Goal: Book appointment/travel/reservation

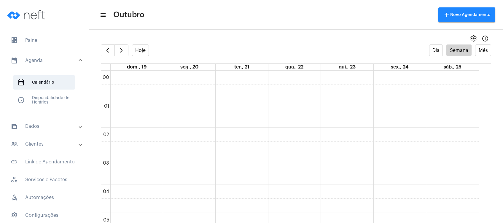
scroll to position [445, 0]
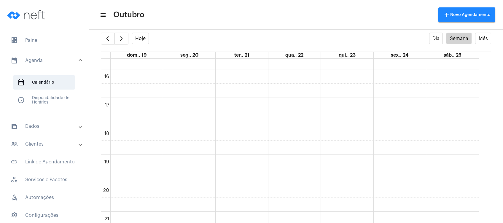
click at [41, 139] on mat-expansion-panel-header "people_outline Clientes" at bounding box center [46, 144] width 85 height 14
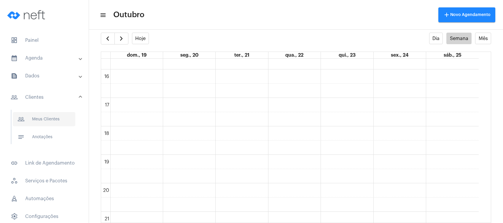
click at [53, 120] on span "people_outline Meus Clientes" at bounding box center [44, 119] width 63 height 14
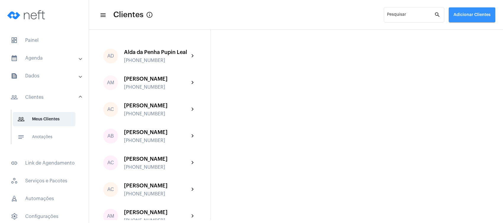
click at [468, 15] on span "Adicionar Clientes" at bounding box center [472, 15] width 37 height 4
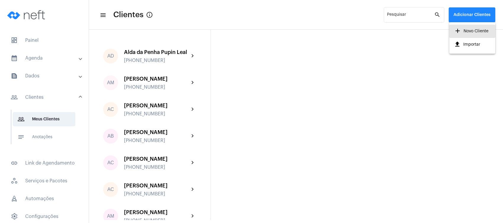
click at [465, 28] on span "add Novo Cliente" at bounding box center [471, 31] width 34 height 11
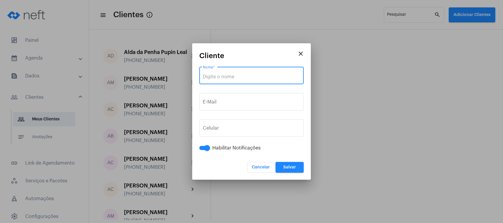
click at [254, 76] on input "Nome *" at bounding box center [251, 76] width 97 height 5
paste input "[PERSON_NAME]"
type input "[PERSON_NAME]"
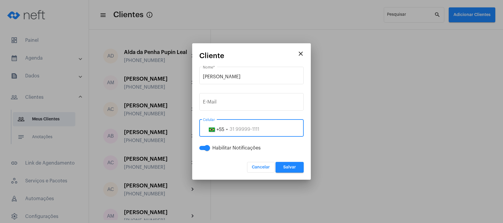
click at [240, 129] on input "tel" at bounding box center [251, 129] width 97 height 5
paste input "28999756122"
type input "28999756122"
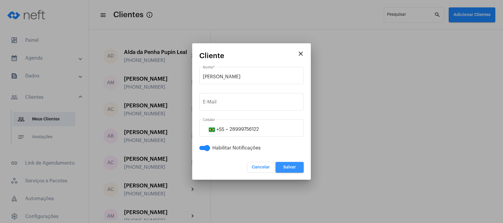
click at [297, 167] on button "Salvar" at bounding box center [290, 167] width 28 height 11
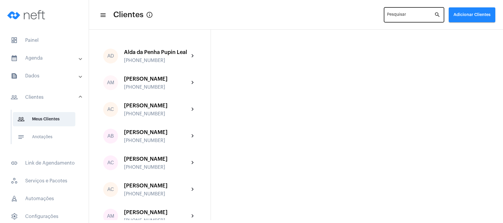
click at [397, 13] on div "Pesquisar" at bounding box center [410, 14] width 47 height 16
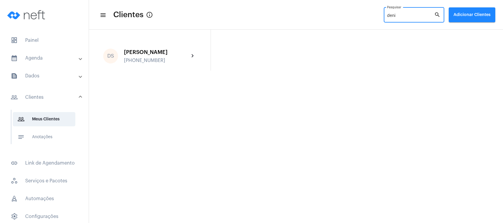
type input "deni"
click at [53, 52] on mat-expansion-panel-header "calendar_month_outlined Agenda" at bounding box center [46, 58] width 85 height 14
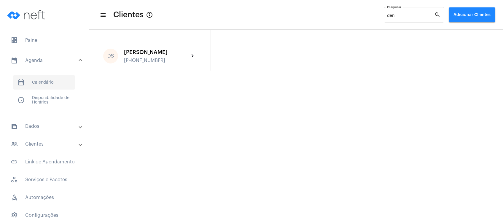
click at [50, 85] on span "calendar_month_outlined Calendário" at bounding box center [44, 82] width 63 height 14
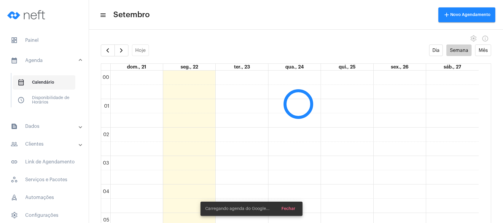
scroll to position [171, 0]
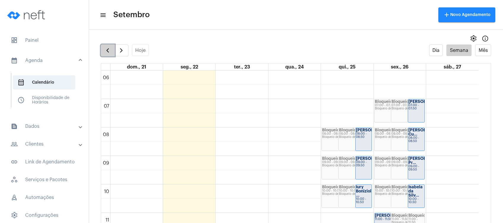
click at [107, 50] on span "button" at bounding box center [107, 50] width 7 height 7
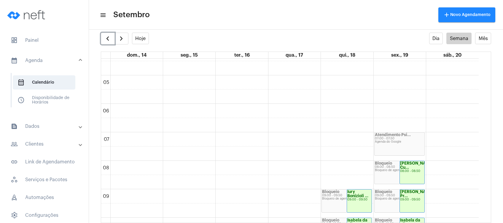
scroll to position [123, 0]
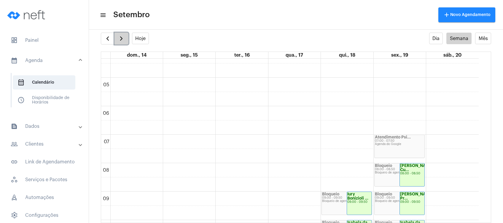
click at [120, 41] on span "button" at bounding box center [121, 38] width 7 height 7
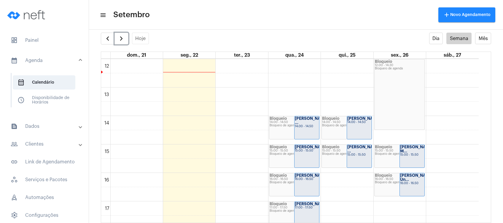
scroll to position [342, 0]
click at [120, 36] on span "button" at bounding box center [121, 38] width 7 height 7
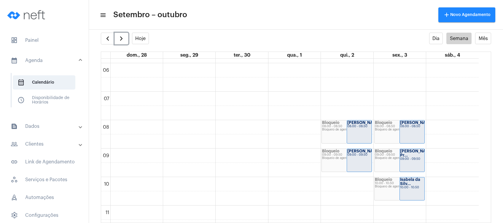
scroll to position [160, 0]
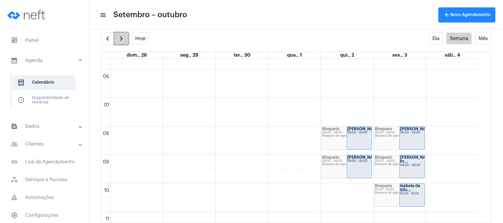
click at [122, 35] on span "button" at bounding box center [121, 38] width 7 height 7
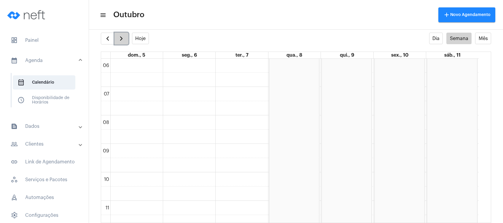
click at [122, 35] on span "button" at bounding box center [121, 38] width 7 height 7
click at [108, 36] on span "button" at bounding box center [107, 38] width 7 height 7
click at [124, 39] on span "button" at bounding box center [121, 38] width 7 height 7
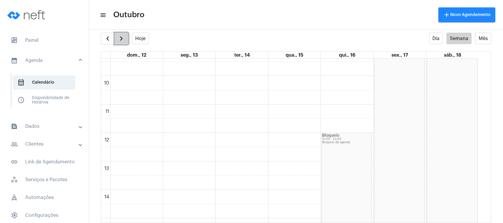
scroll to position [171, 0]
click at [124, 39] on span "button" at bounding box center [121, 38] width 7 height 7
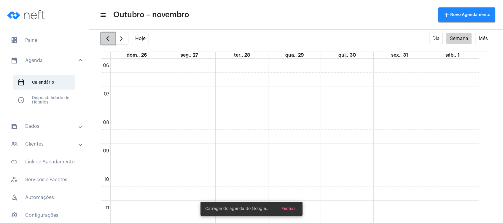
click at [102, 39] on button "button" at bounding box center [108, 39] width 14 height 12
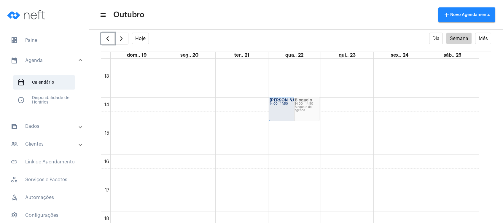
scroll to position [372, 0]
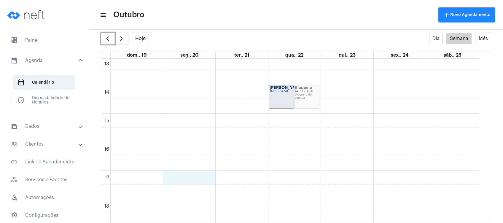
click at [192, 181] on div "00 01 02 03 04 05 06 07 08 09 10 11 12 13 14 15 16 17 18 19 20 21 22 23 [PERSON…" at bounding box center [290, 27] width 378 height 683
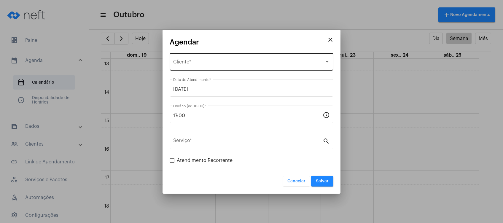
click at [224, 59] on div "Selecione o Cliente Cliente *" at bounding box center [251, 61] width 157 height 19
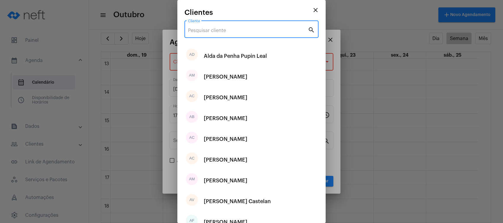
click at [247, 31] on input "Cliente" at bounding box center [248, 30] width 120 height 5
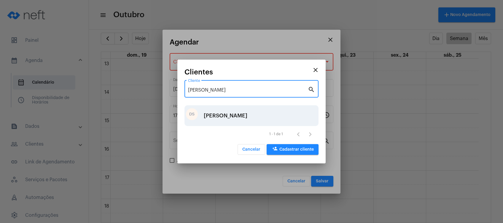
type input "[PERSON_NAME]"
click at [218, 113] on div "[PERSON_NAME]" at bounding box center [226, 116] width 44 height 18
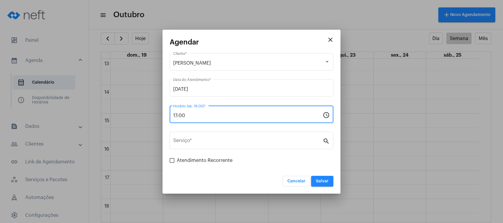
click at [211, 116] on input "17:00" at bounding box center [247, 115] width 149 height 5
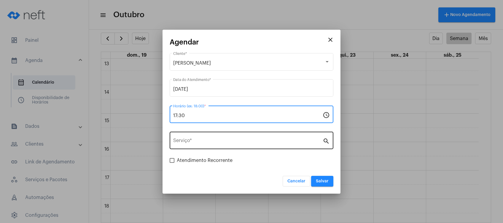
type input "17:30"
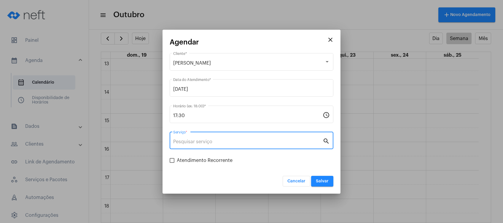
click at [210, 142] on input "Serviço *" at bounding box center [247, 141] width 149 height 5
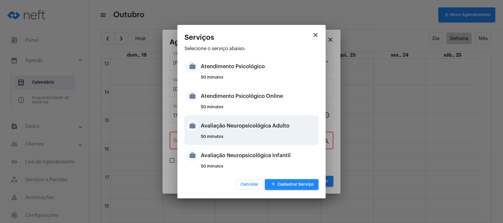
click at [239, 139] on div "50 minutos" at bounding box center [259, 139] width 116 height 9
type input "Avaliação Neuropsicológica Adulto"
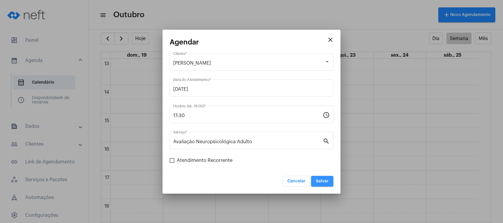
click at [324, 182] on span "Salvar" at bounding box center [322, 181] width 13 height 4
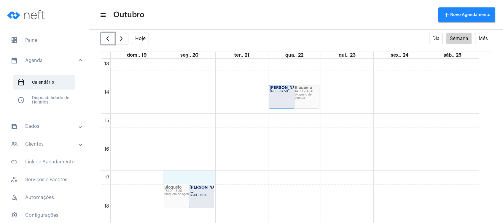
click at [187, 176] on div "00 01 02 03 04 05 06 07 08 09 10 11 12 13 14 15 16 17 18 19 20 21 22 23 Bloquei…" at bounding box center [290, 27] width 378 height 683
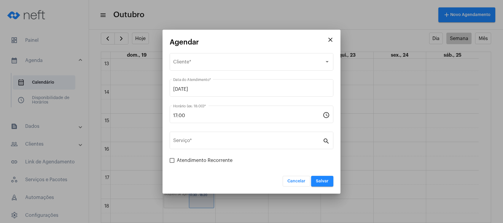
click at [327, 42] on mat-icon "close" at bounding box center [330, 39] width 7 height 7
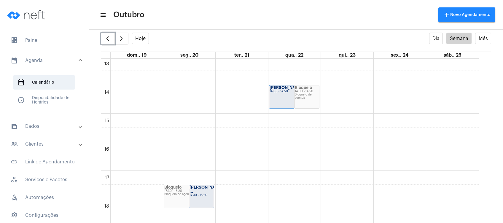
click at [199, 189] on strong "[PERSON_NAME] ..." at bounding box center [206, 189] width 33 height 8
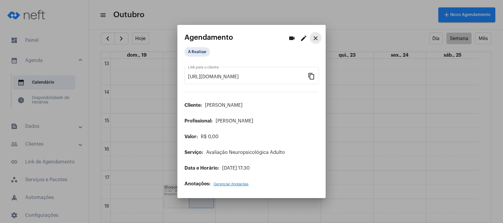
click at [316, 38] on mat-icon "close" at bounding box center [315, 38] width 7 height 7
